Goal: Unclear: Browse casually

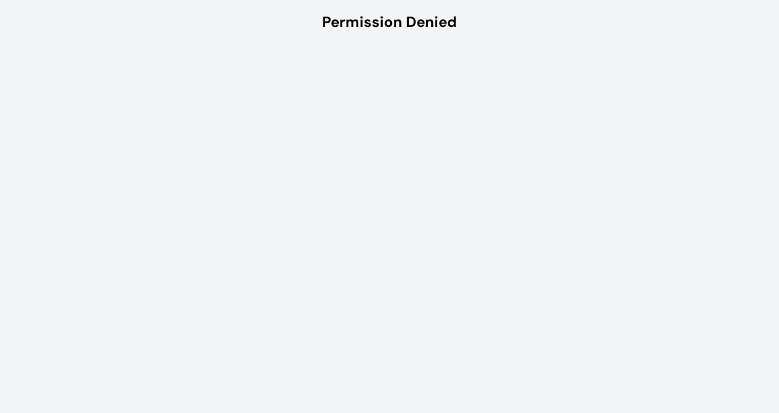
click at [399, 7] on div "Permission Denied" at bounding box center [389, 22] width 779 height 44
drag, startPoint x: 522, startPoint y: 2, endPoint x: 462, endPoint y: 82, distance: 100.5
click at [462, 44] on html "Permission Denied" at bounding box center [389, 22] width 779 height 44
click at [430, 17] on div "Permission Denied" at bounding box center [389, 22] width 135 height 20
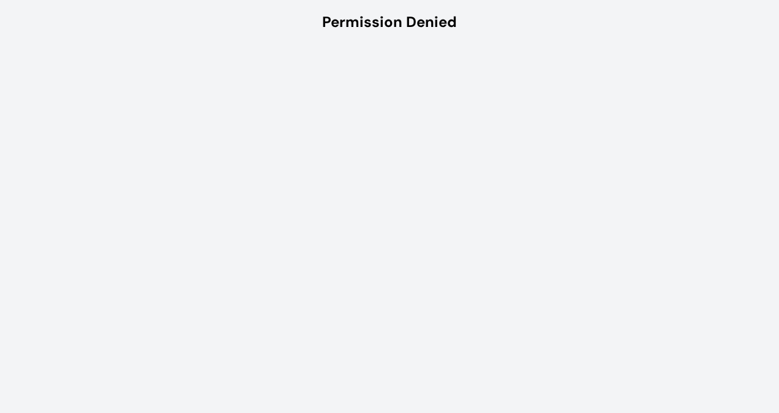
click at [448, 24] on div "Permission Denied" at bounding box center [389, 22] width 135 height 20
